Goal: Download file/media

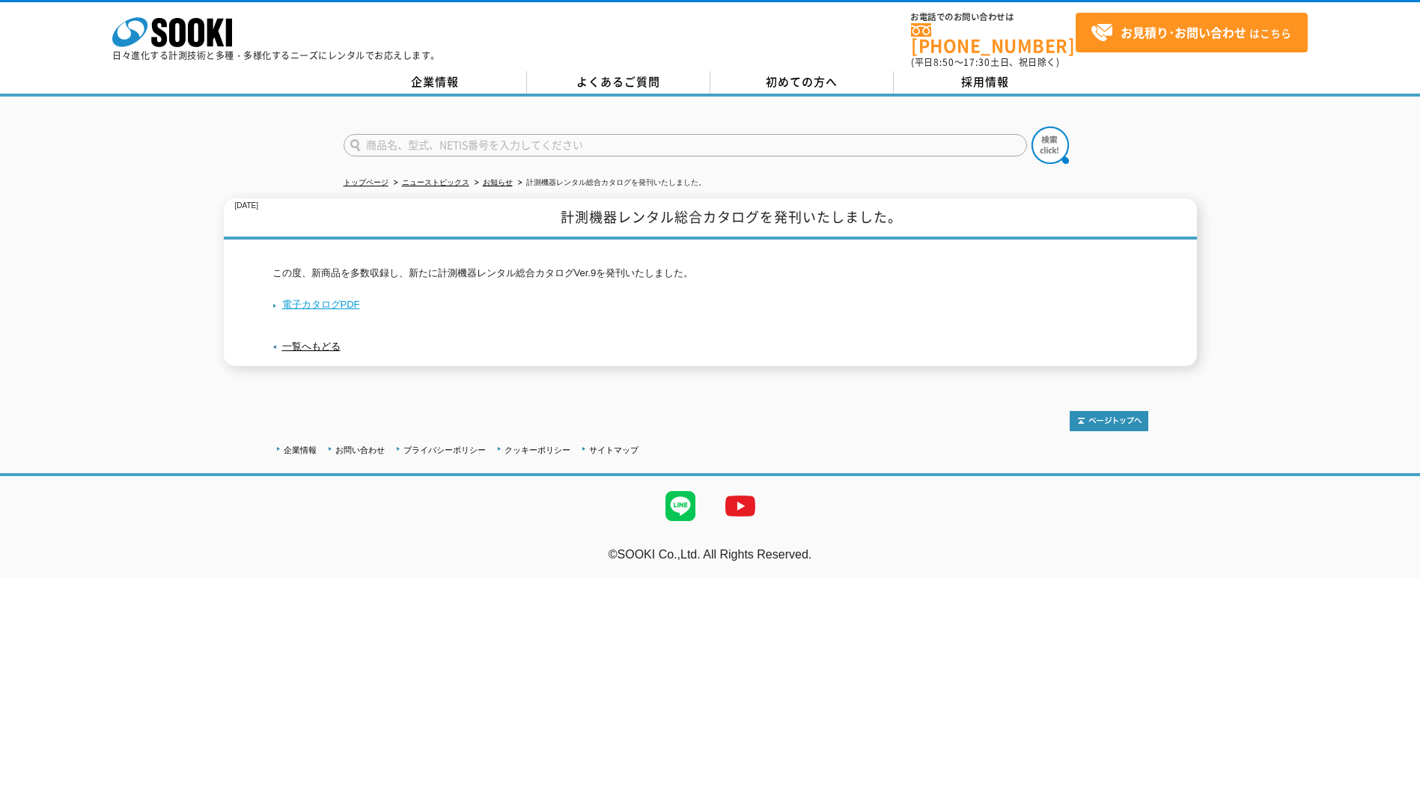
click at [333, 299] on link "電子カタログPDF" at bounding box center [317, 304] width 88 height 11
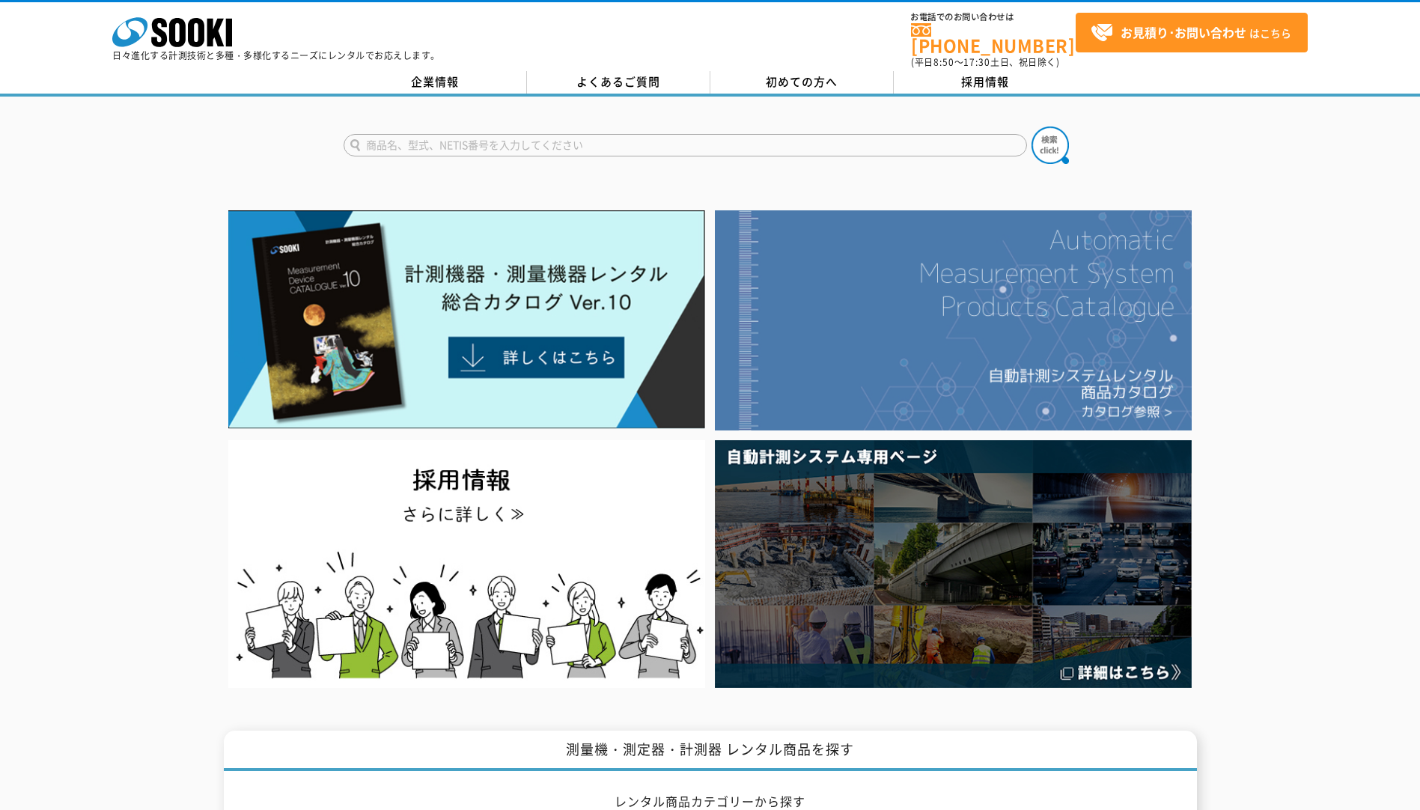
click at [1128, 383] on img at bounding box center [953, 320] width 477 height 220
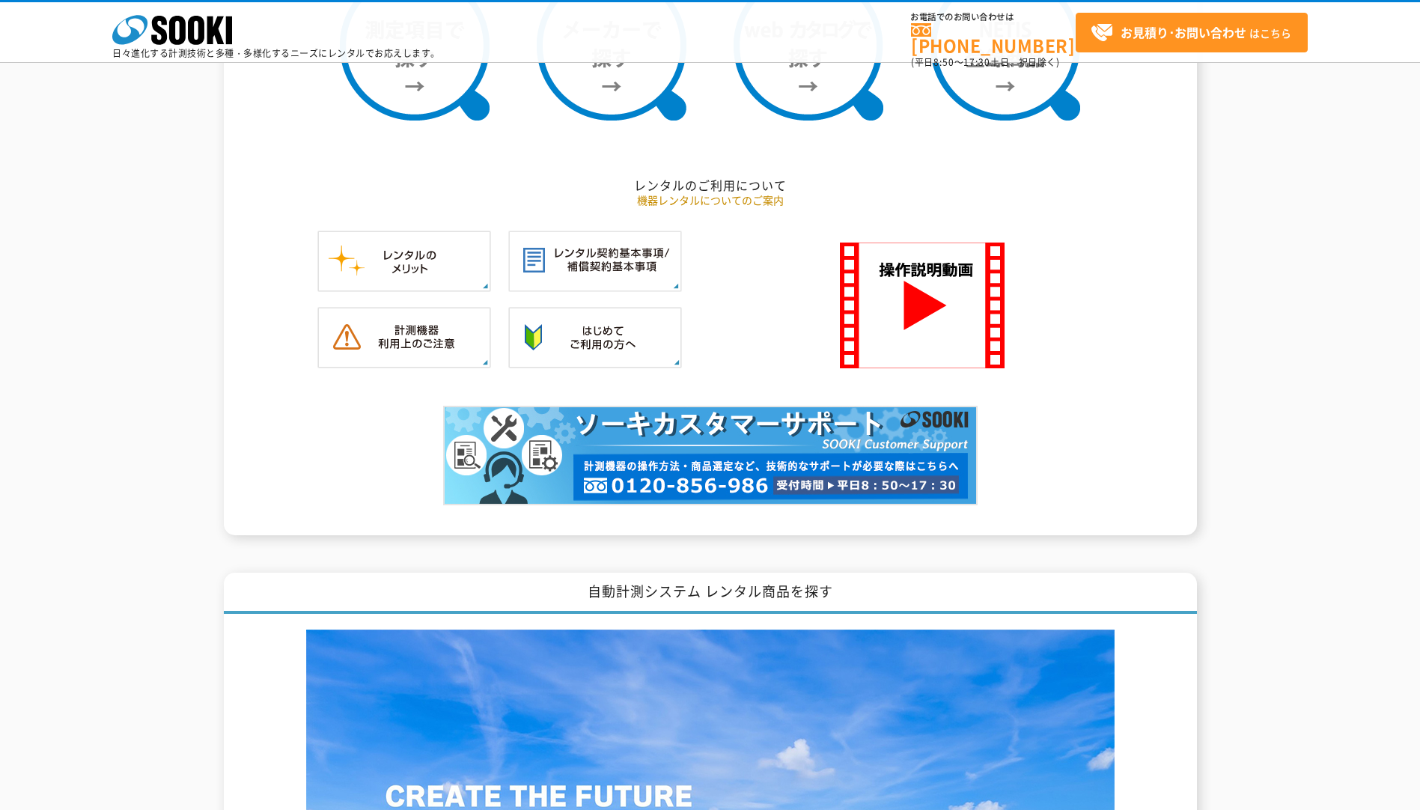
scroll to position [1048, 0]
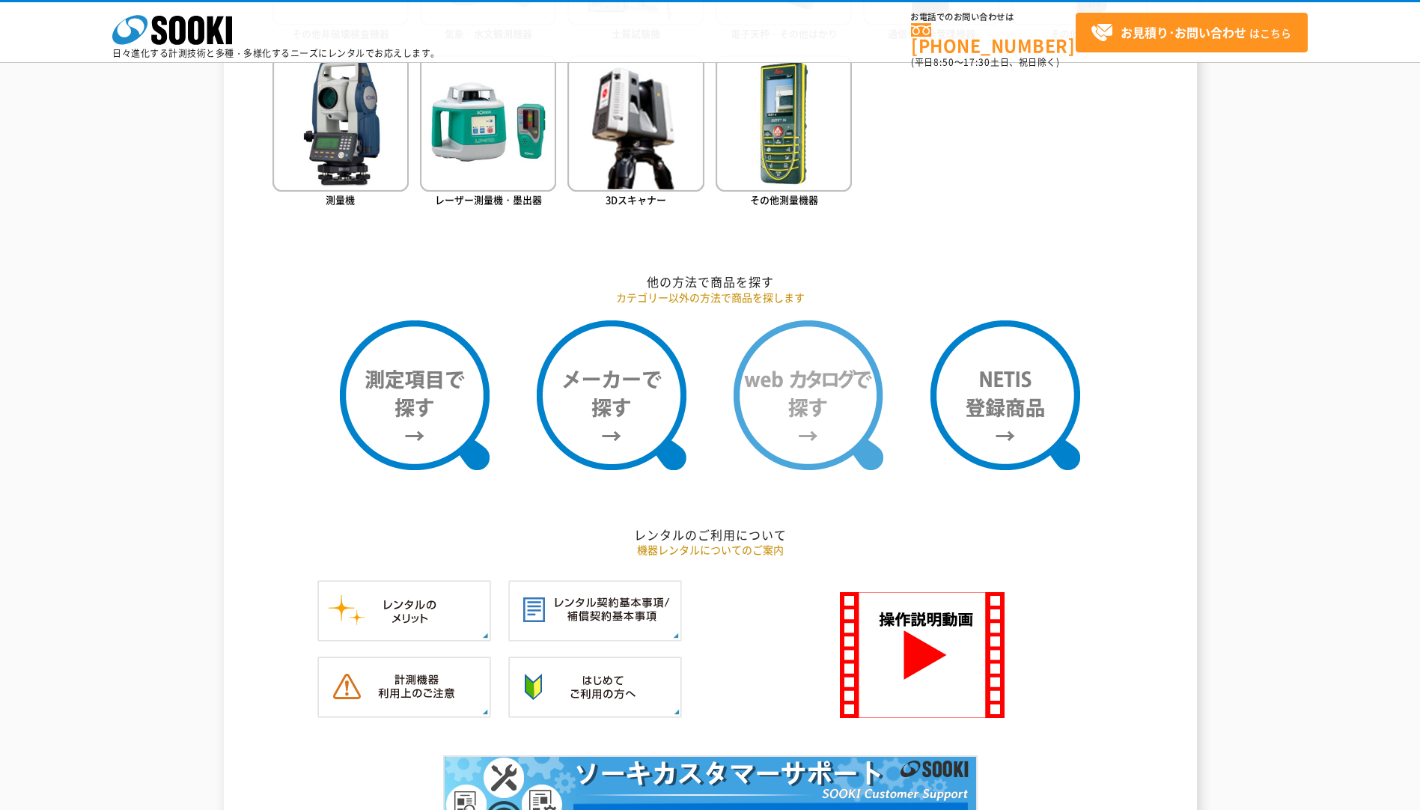
click at [830, 381] on img at bounding box center [809, 395] width 150 height 150
